Goal: Information Seeking & Learning: Check status

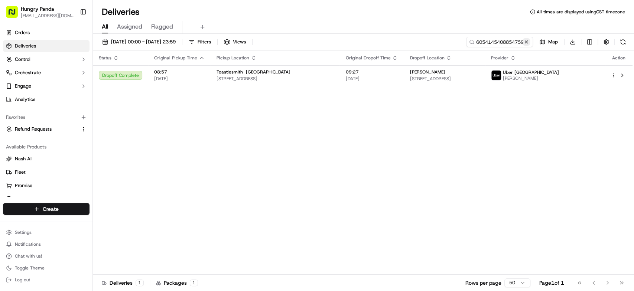
click at [527, 41] on button at bounding box center [526, 41] width 7 height 7
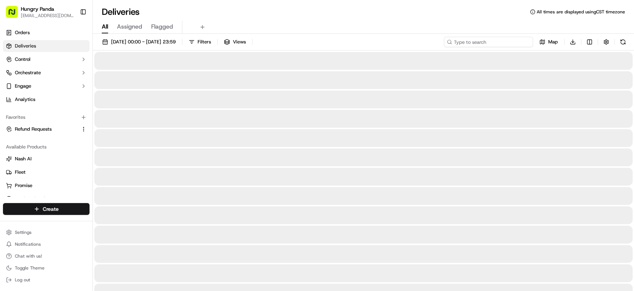
click at [500, 39] on input at bounding box center [488, 42] width 89 height 10
paste input "715717372895672949857"
type input "715717372895672949857"
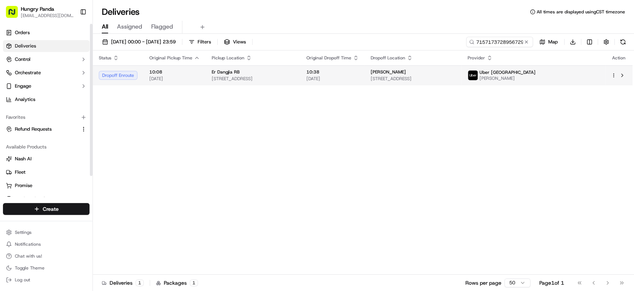
click at [295, 69] on div "Er Dangjia RB" at bounding box center [253, 72] width 83 height 6
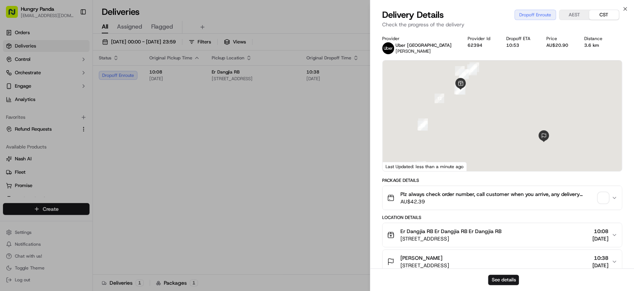
click at [603, 196] on span "button" at bounding box center [603, 198] width 10 height 10
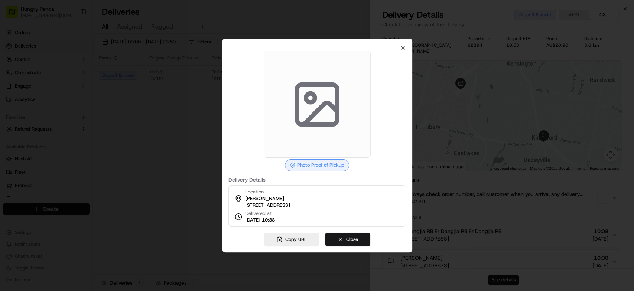
click at [509, 119] on div at bounding box center [317, 145] width 634 height 291
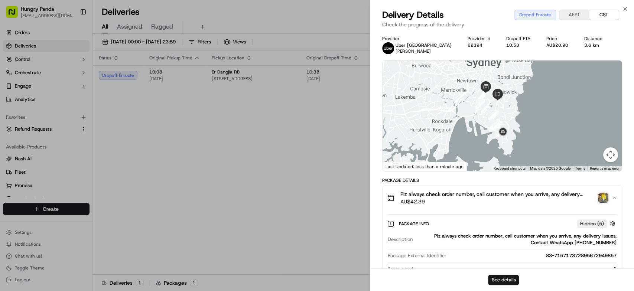
drag, startPoint x: 521, startPoint y: 148, endPoint x: 491, endPoint y: 109, distance: 49.0
click at [491, 109] on div at bounding box center [502, 116] width 239 height 111
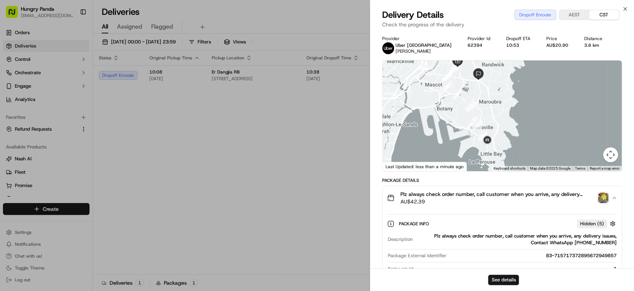
drag, startPoint x: 507, startPoint y: 131, endPoint x: 508, endPoint y: 126, distance: 4.8
click at [508, 126] on div at bounding box center [502, 116] width 239 height 111
click at [607, 198] on img "button" at bounding box center [603, 198] width 10 height 10
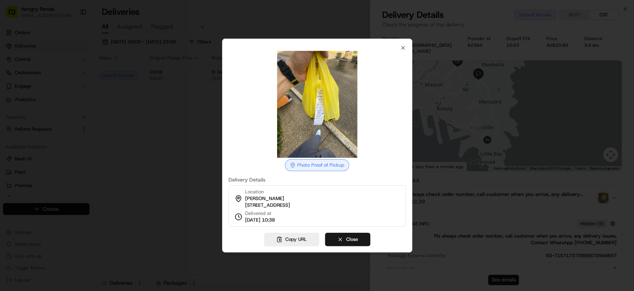
click at [502, 94] on div at bounding box center [317, 145] width 634 height 291
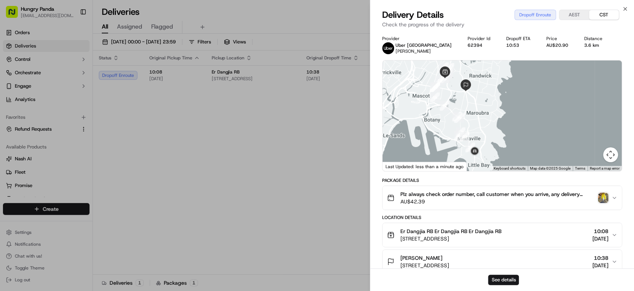
drag, startPoint x: 493, startPoint y: 102, endPoint x: 480, endPoint y: 114, distance: 17.1
click at [480, 114] on div at bounding box center [502, 116] width 239 height 111
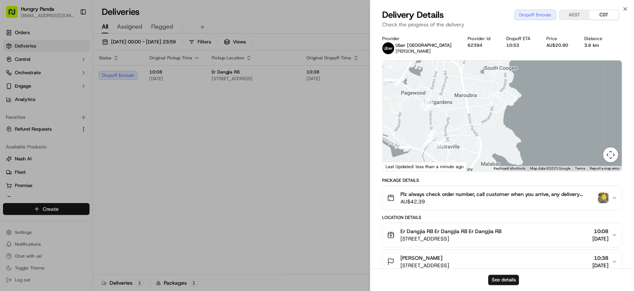
drag, startPoint x: 501, startPoint y: 123, endPoint x: 495, endPoint y: 106, distance: 18.2
click at [497, 103] on div at bounding box center [502, 116] width 239 height 111
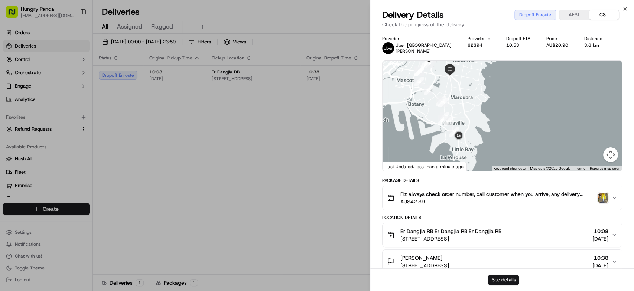
drag, startPoint x: 493, startPoint y: 118, endPoint x: 475, endPoint y: 110, distance: 19.5
click at [475, 110] on div at bounding box center [502, 116] width 239 height 111
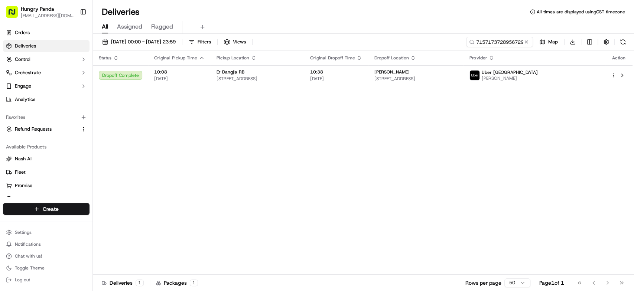
drag, startPoint x: 341, startPoint y: 138, endPoint x: 604, endPoint y: 14, distance: 290.3
click at [342, 138] on div "Status Original Pickup Time Pickup Location Original Dropoff Time Dropoff Locat…" at bounding box center [363, 163] width 540 height 224
click at [526, 43] on button at bounding box center [526, 41] width 7 height 7
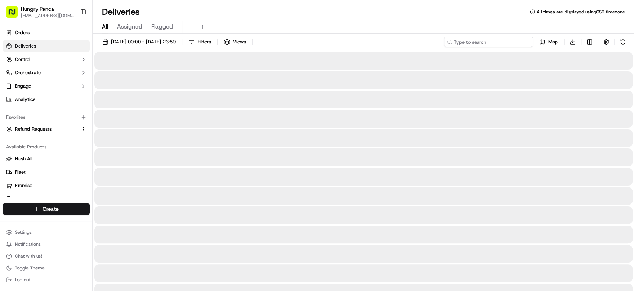
click at [519, 42] on input at bounding box center [488, 42] width 89 height 10
paste input "2367184708255797431915"
type input "2367184708255797431915"
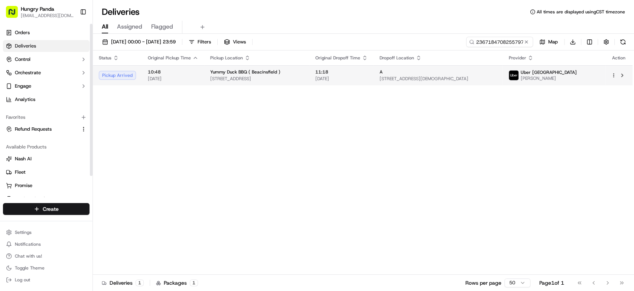
click at [480, 81] on span "[STREET_ADDRESS][DEMOGRAPHIC_DATA]" at bounding box center [438, 79] width 117 height 6
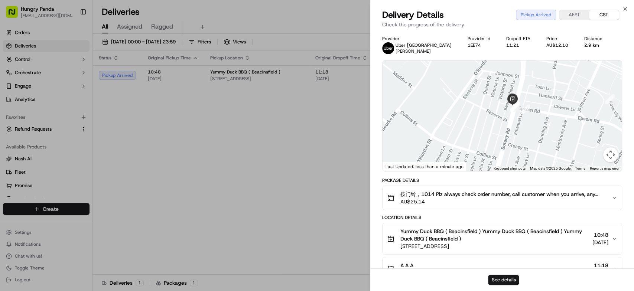
drag, startPoint x: 516, startPoint y: 104, endPoint x: 496, endPoint y: 130, distance: 33.1
click at [496, 130] on div at bounding box center [502, 116] width 239 height 111
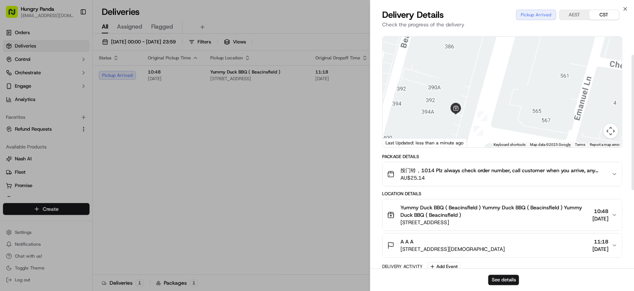
scroll to position [41, 0]
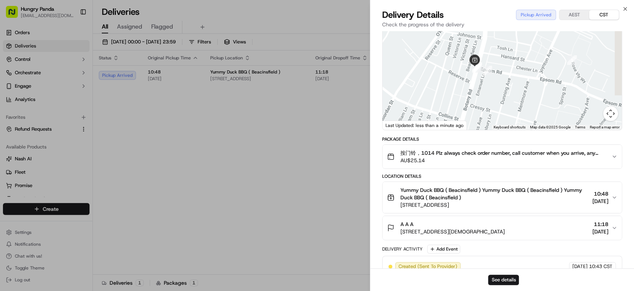
drag, startPoint x: 516, startPoint y: 106, endPoint x: 501, endPoint y: 51, distance: 56.9
click at [501, 52] on div at bounding box center [502, 74] width 239 height 111
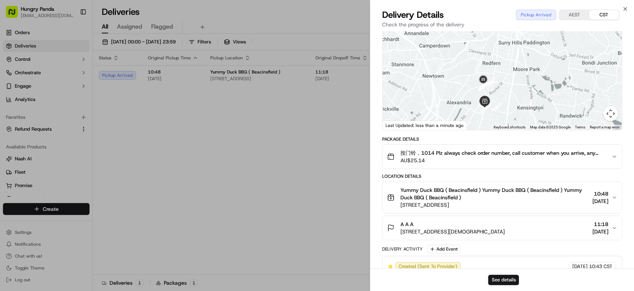
drag, startPoint x: 493, startPoint y: 100, endPoint x: 489, endPoint y: 116, distance: 16.6
click at [489, 116] on div at bounding box center [502, 74] width 239 height 111
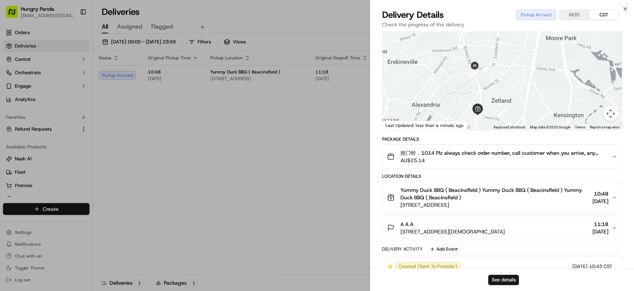
drag, startPoint x: 170, startPoint y: 137, endPoint x: 279, endPoint y: 116, distance: 111.1
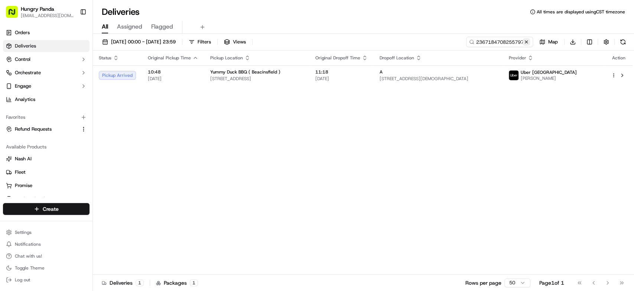
click at [526, 42] on button at bounding box center [526, 41] width 7 height 7
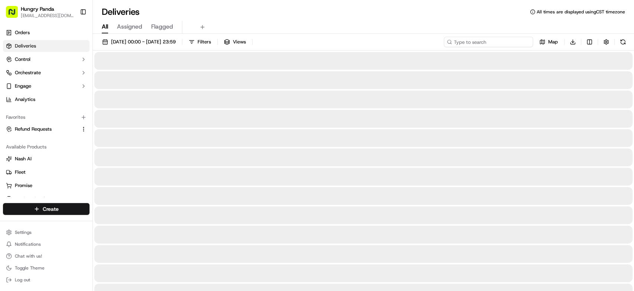
click at [510, 43] on input at bounding box center [488, 42] width 89 height 10
paste input "715717372895672949857"
type input "715717372895672949857"
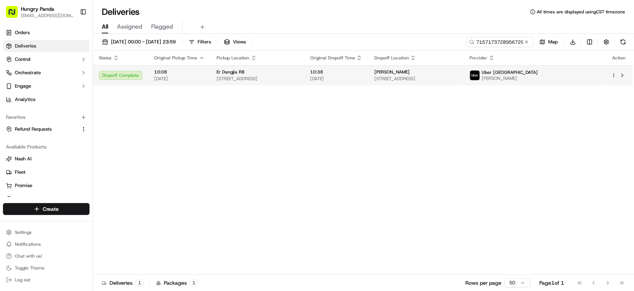
click at [440, 80] on span "[STREET_ADDRESS]" at bounding box center [416, 79] width 84 height 6
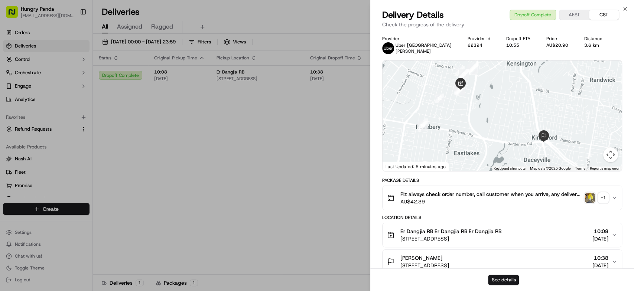
click at [589, 194] on img "button" at bounding box center [590, 198] width 10 height 10
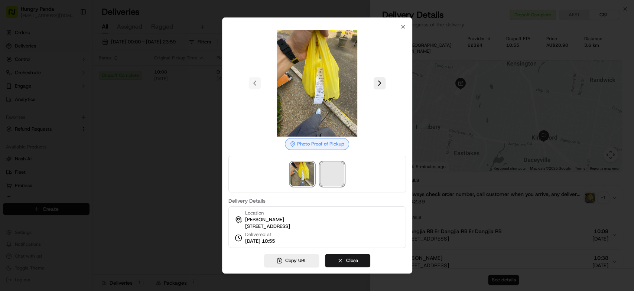
click at [328, 168] on span at bounding box center [332, 174] width 24 height 24
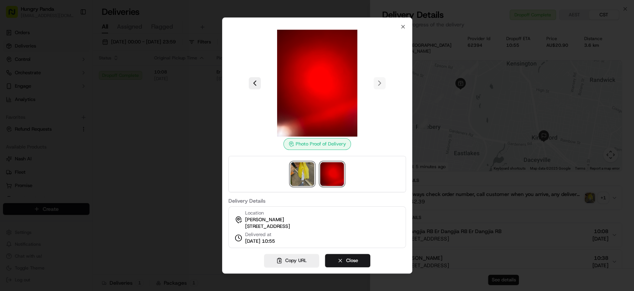
click at [306, 168] on img at bounding box center [302, 174] width 24 height 24
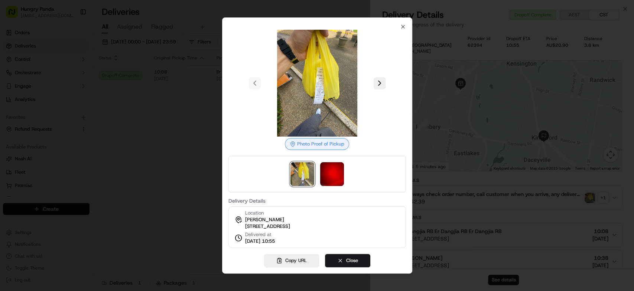
click at [171, 135] on div at bounding box center [317, 145] width 634 height 291
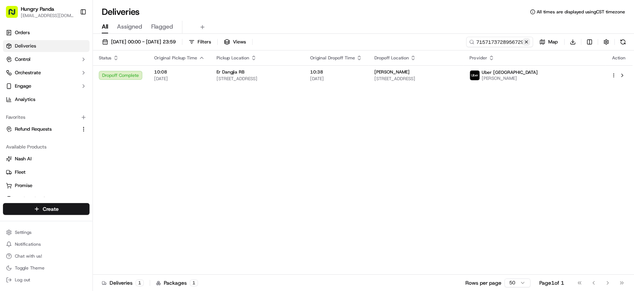
click at [527, 41] on button at bounding box center [526, 41] width 7 height 7
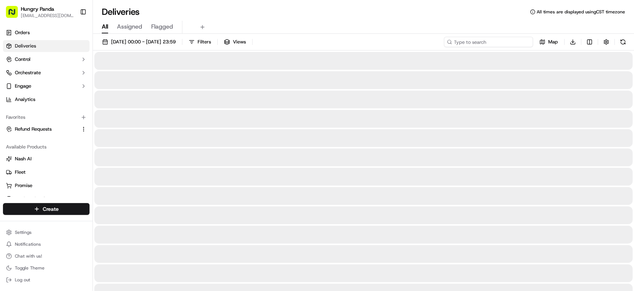
click at [504, 40] on input at bounding box center [488, 42] width 89 height 10
paste input "9054196858759733801923"
type input "9054196858759733801923"
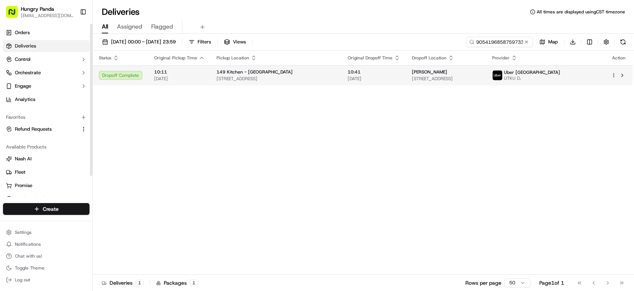
click at [342, 78] on td "10:41 [DATE]" at bounding box center [374, 75] width 64 height 20
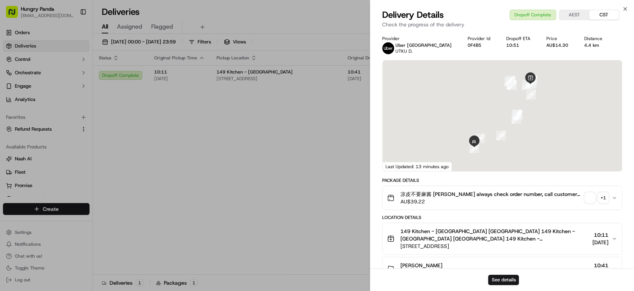
click at [604, 199] on div "+ 1" at bounding box center [603, 198] width 10 height 10
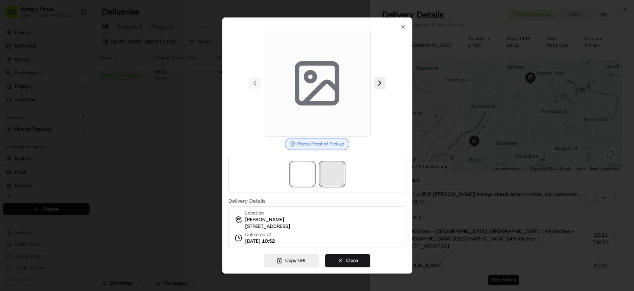
click at [335, 168] on span at bounding box center [332, 174] width 24 height 24
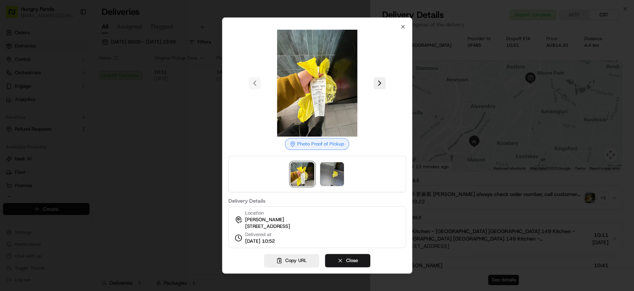
click at [183, 169] on div at bounding box center [317, 145] width 634 height 291
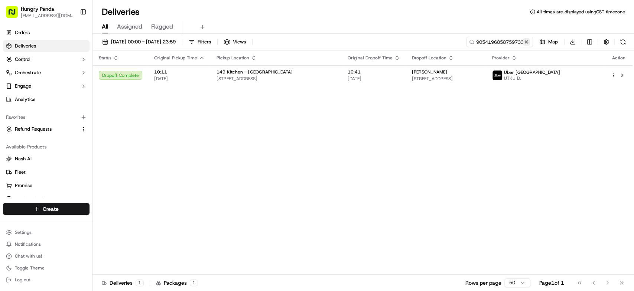
click at [529, 41] on button at bounding box center [526, 41] width 7 height 7
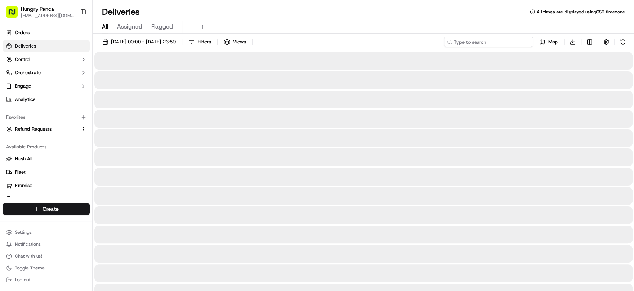
click at [507, 44] on input at bounding box center [488, 42] width 89 height 10
paste input "0760189488051718771966"
type input "0760189488051718771966"
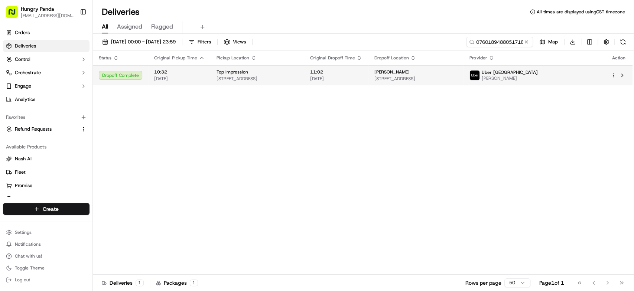
click at [455, 73] on div "[PERSON_NAME]" at bounding box center [416, 72] width 84 height 6
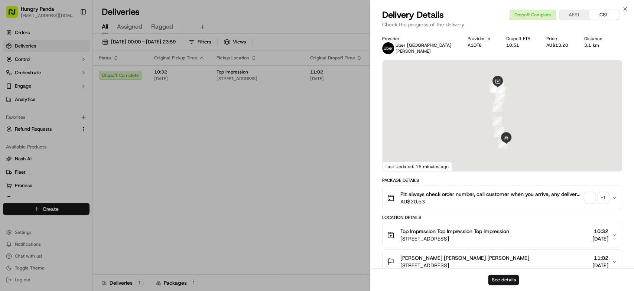
click at [604, 196] on div "+ 1" at bounding box center [603, 198] width 10 height 10
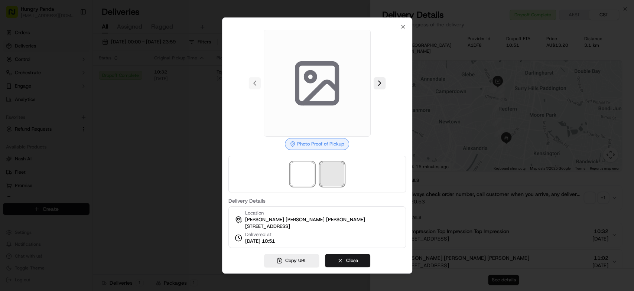
click at [328, 165] on span at bounding box center [332, 174] width 24 height 24
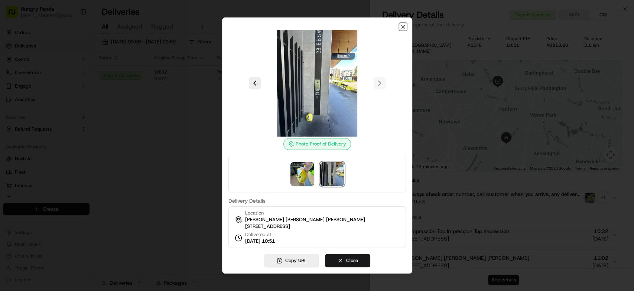
click at [401, 24] on icon "button" at bounding box center [403, 27] width 6 height 6
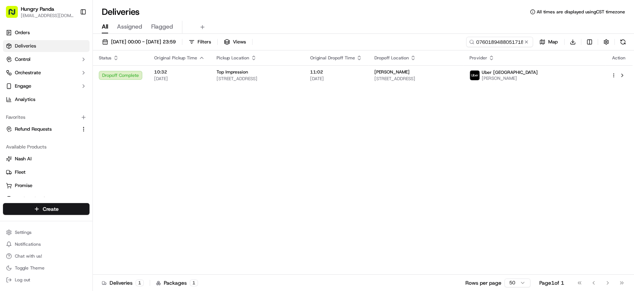
click at [143, 151] on div "Status Original Pickup Time Pickup Location Original Dropoff Time Dropoff Locat…" at bounding box center [363, 163] width 540 height 224
click at [526, 42] on button at bounding box center [526, 41] width 7 height 7
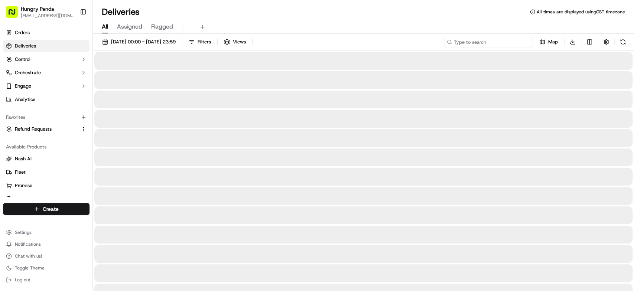
click at [493, 42] on input at bounding box center [488, 42] width 89 height 10
paste input "3674075138859708731343"
type input "3674075138859708731343"
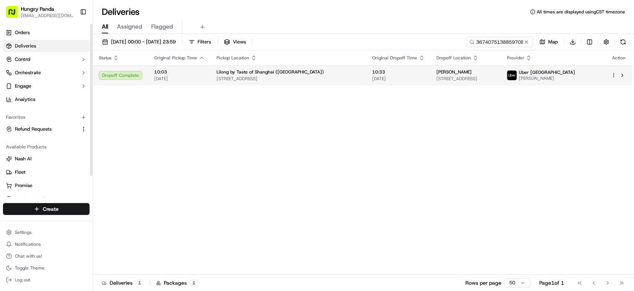
click at [267, 80] on span "[STREET_ADDRESS]" at bounding box center [289, 79] width 144 height 6
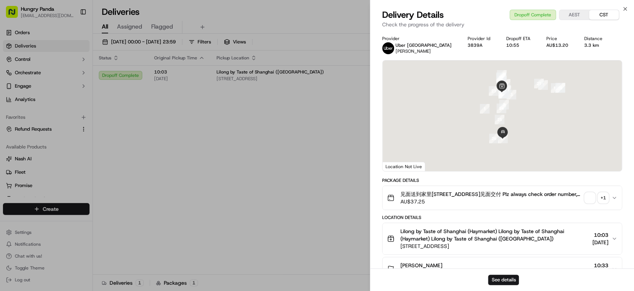
click at [606, 198] on div "+ 1" at bounding box center [603, 198] width 10 height 10
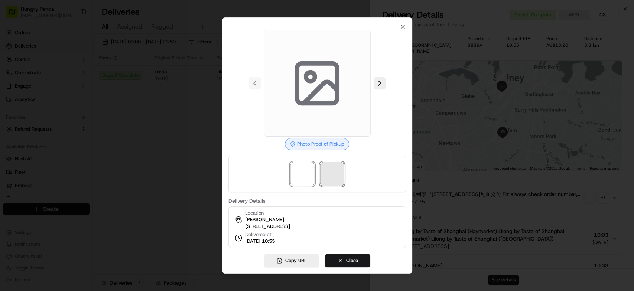
click at [333, 169] on span at bounding box center [332, 174] width 24 height 24
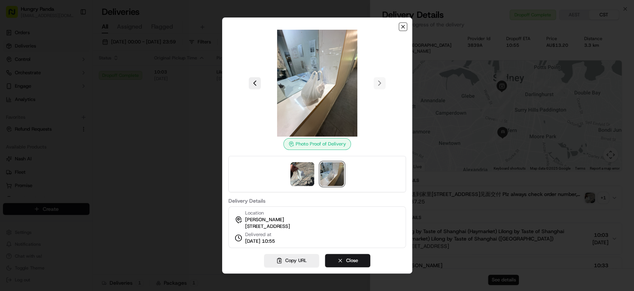
click at [402, 24] on icon "button" at bounding box center [403, 27] width 6 height 6
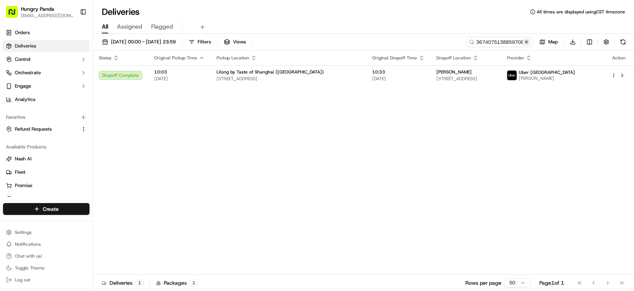
click at [529, 43] on button at bounding box center [526, 41] width 7 height 7
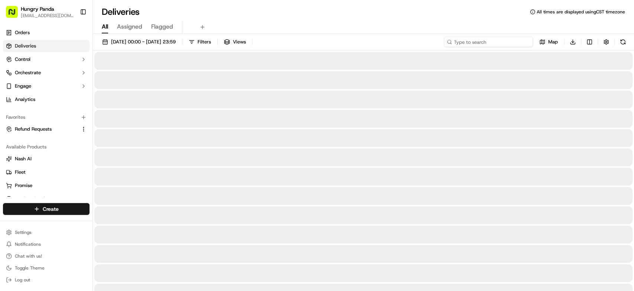
paste input "2367184708255797431915"
click at [515, 42] on input at bounding box center [488, 42] width 89 height 10
type input "2367184708255797431915"
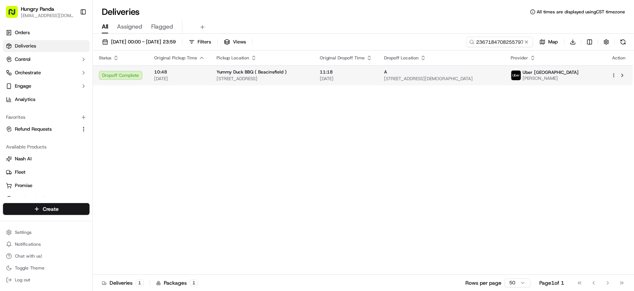
click at [481, 79] on span "[STREET_ADDRESS][DEMOGRAPHIC_DATA]" at bounding box center [441, 79] width 115 height 6
click at [499, 76] on span "[STREET_ADDRESS][DEMOGRAPHIC_DATA]" at bounding box center [441, 79] width 115 height 6
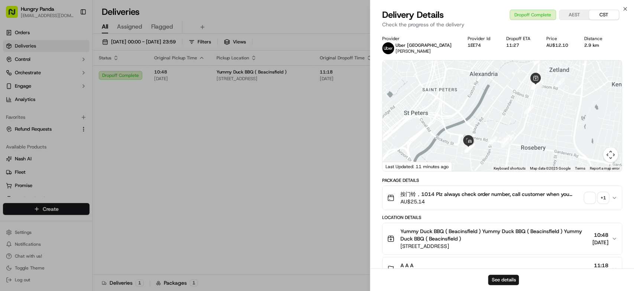
click at [604, 197] on div "+ 1" at bounding box center [603, 198] width 10 height 10
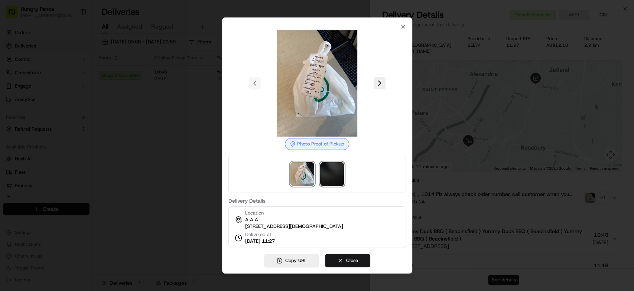
click at [336, 166] on img at bounding box center [332, 174] width 24 height 24
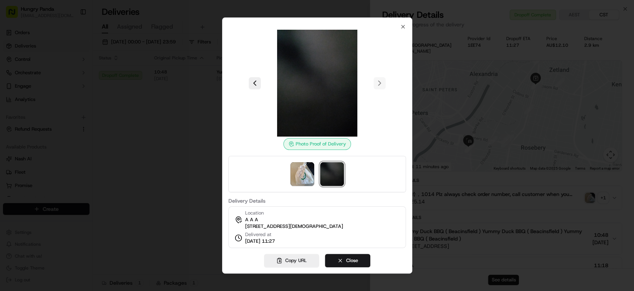
drag, startPoint x: 126, startPoint y: 95, endPoint x: 183, endPoint y: 114, distance: 60.3
click at [126, 95] on div at bounding box center [317, 145] width 634 height 291
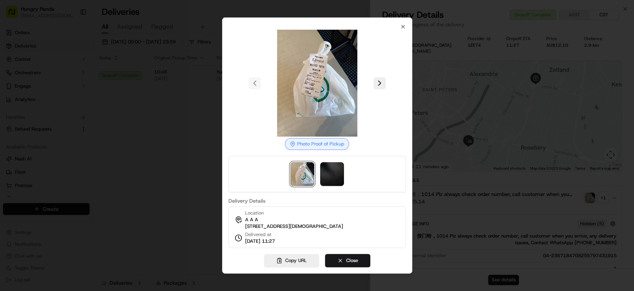
drag, startPoint x: 184, startPoint y: 126, endPoint x: 256, endPoint y: 160, distance: 79.6
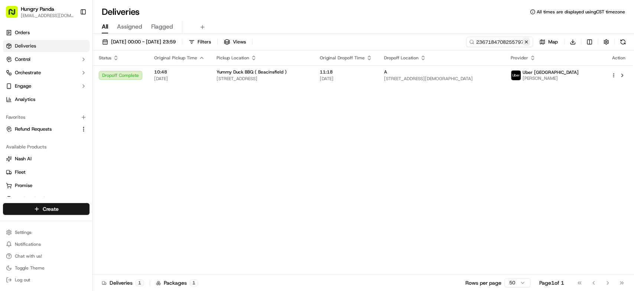
click at [527, 41] on button at bounding box center [526, 41] width 7 height 7
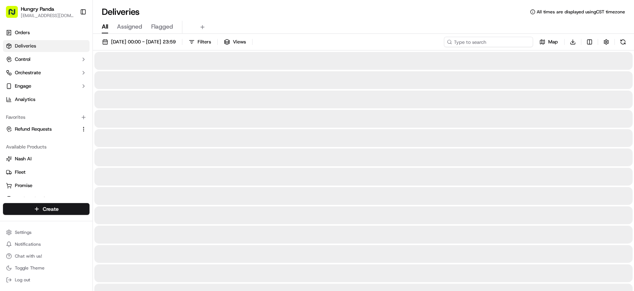
click at [522, 41] on input at bounding box center [488, 42] width 89 height 10
paste input "506014786845877211547"
type input "506014786845877211547"
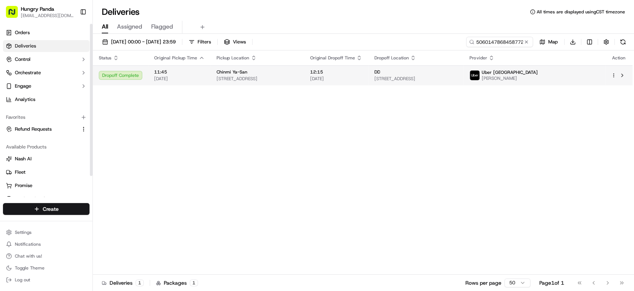
click at [458, 81] on span "[STREET_ADDRESS]" at bounding box center [416, 79] width 84 height 6
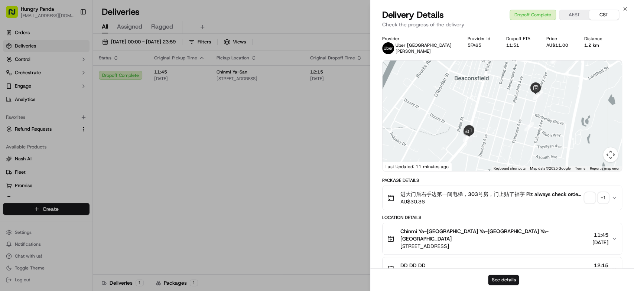
click at [605, 199] on div "+ 1" at bounding box center [603, 198] width 10 height 10
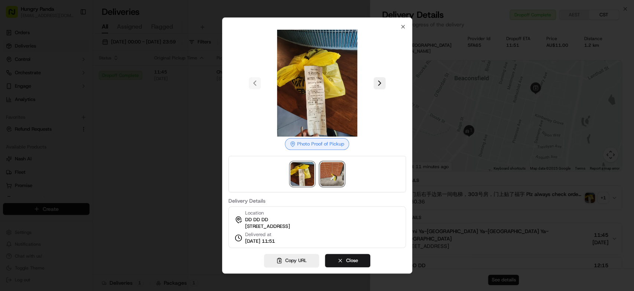
click at [333, 168] on img at bounding box center [332, 174] width 24 height 24
